Goal: Check status: Check status

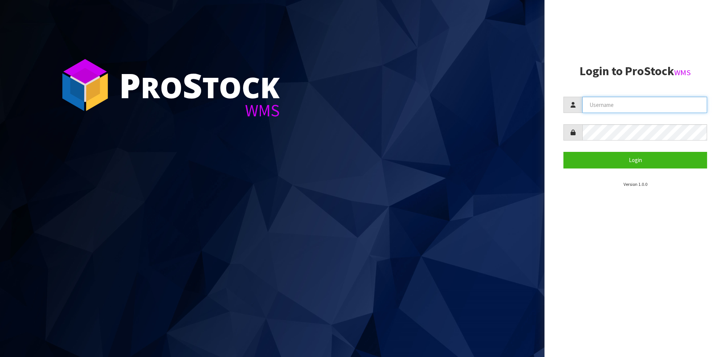
click at [635, 107] on input "text" at bounding box center [644, 105] width 125 height 16
type input "[EMAIL_ADDRESS][DOMAIN_NAME]"
click at [563, 152] on button "Login" at bounding box center [635, 160] width 144 height 16
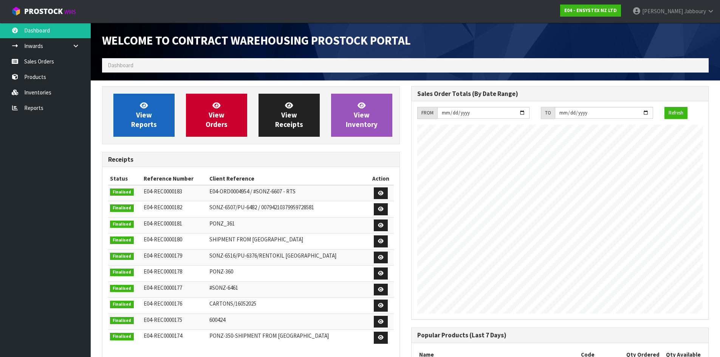
scroll to position [419, 309]
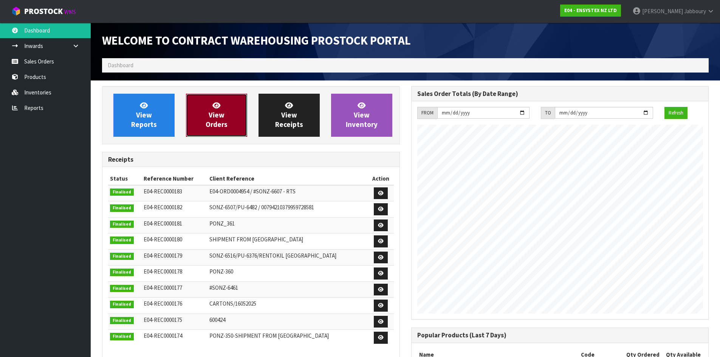
click at [221, 114] on span "View Orders" at bounding box center [217, 115] width 22 height 28
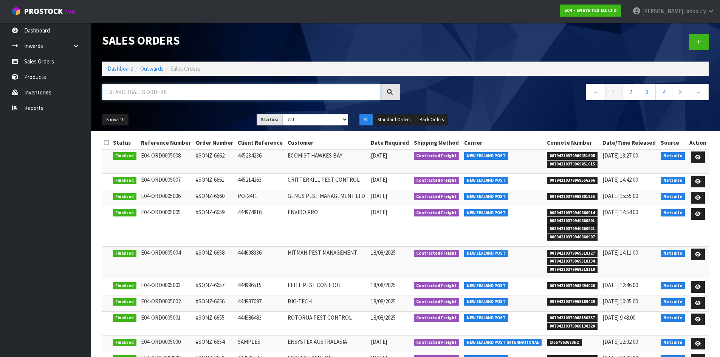
click at [215, 92] on input "text" at bounding box center [241, 92] width 278 height 16
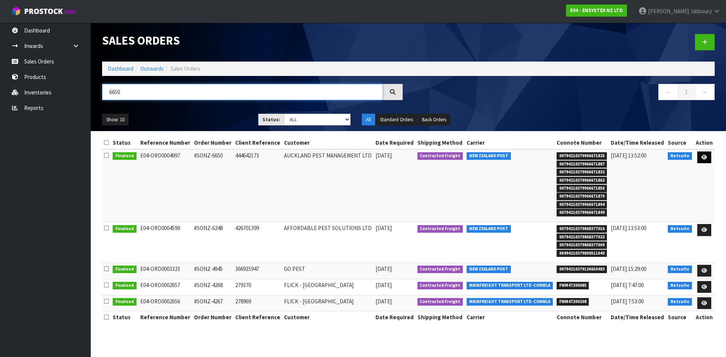
type input "6650"
click at [707, 154] on link at bounding box center [704, 158] width 14 height 12
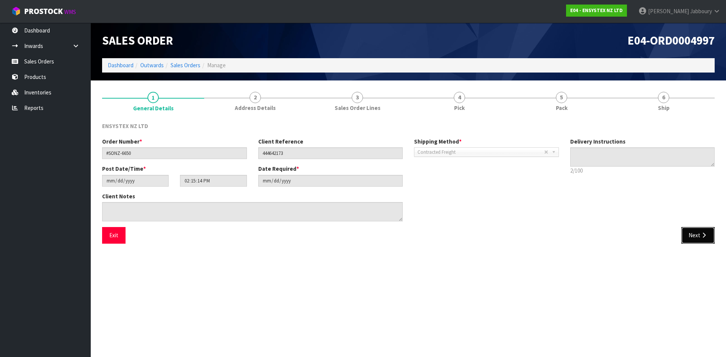
click at [687, 233] on button "Next" at bounding box center [697, 235] width 33 height 16
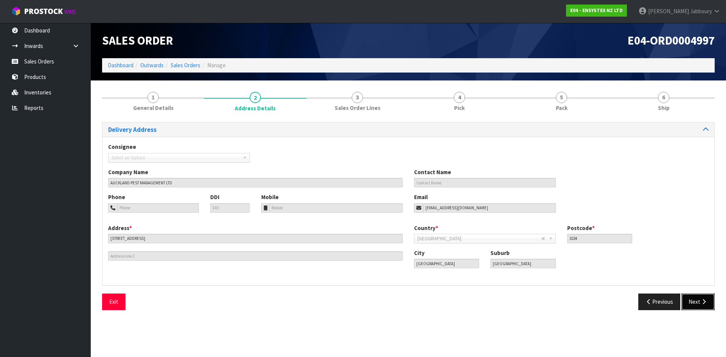
click at [698, 302] on button "Next" at bounding box center [697, 302] width 33 height 16
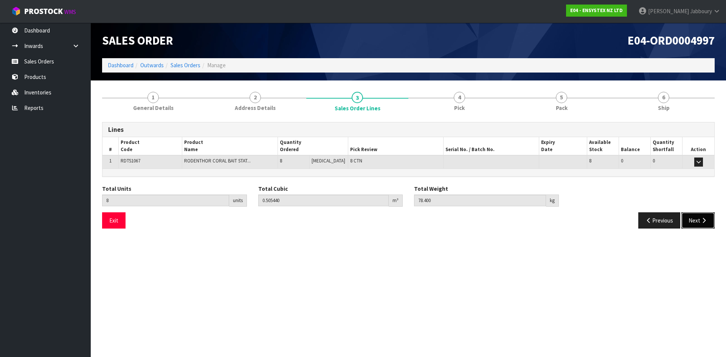
click at [695, 222] on button "Next" at bounding box center [697, 220] width 33 height 16
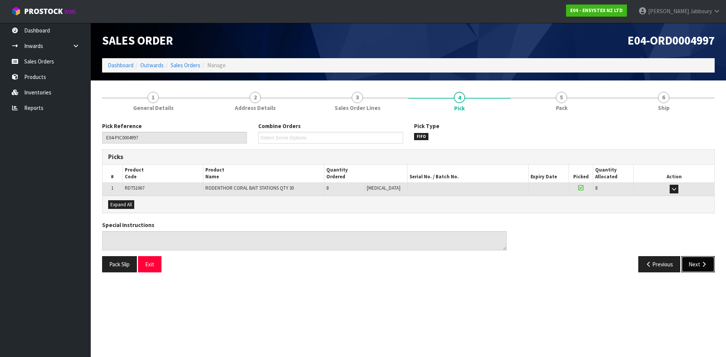
click at [703, 263] on icon "button" at bounding box center [703, 265] width 7 height 6
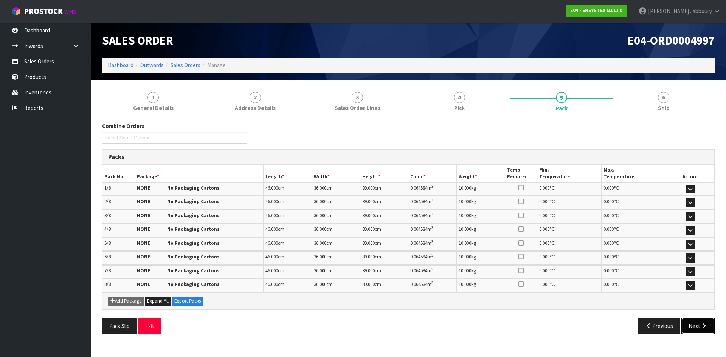
click at [702, 327] on icon "button" at bounding box center [703, 326] width 7 height 6
